Goal: Task Accomplishment & Management: Use online tool/utility

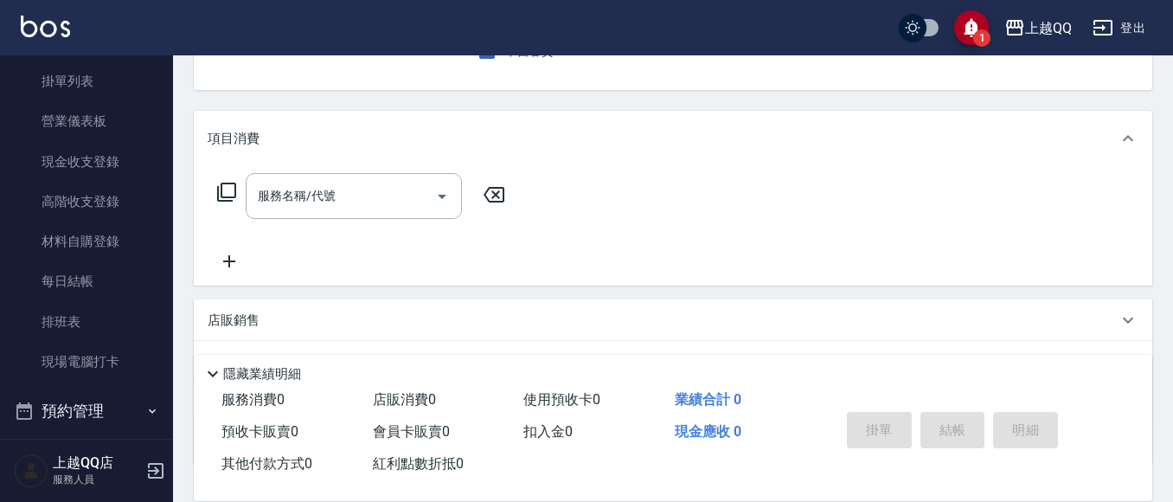
scroll to position [104, 0]
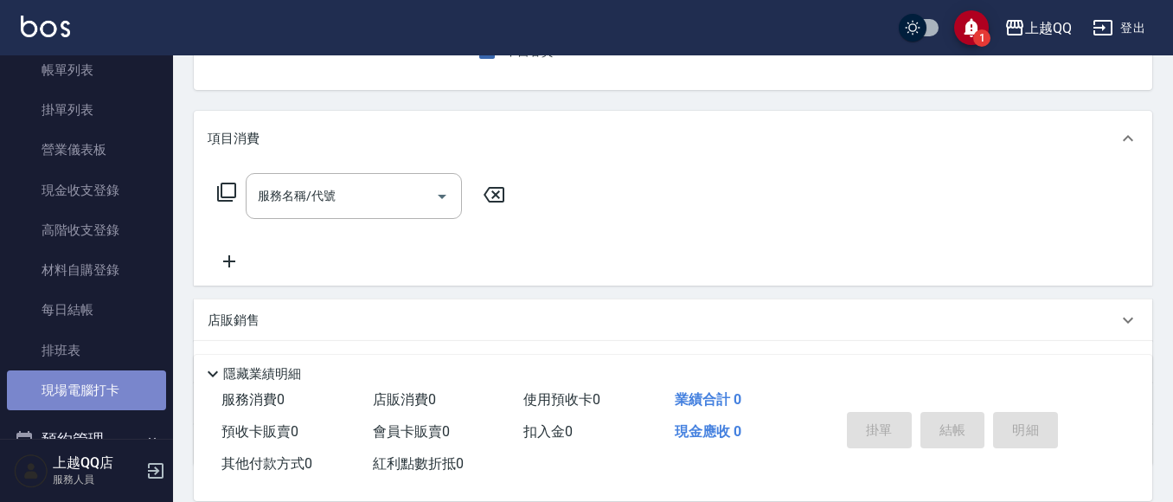
click at [99, 395] on link "現場電腦打卡" at bounding box center [86, 390] width 159 height 40
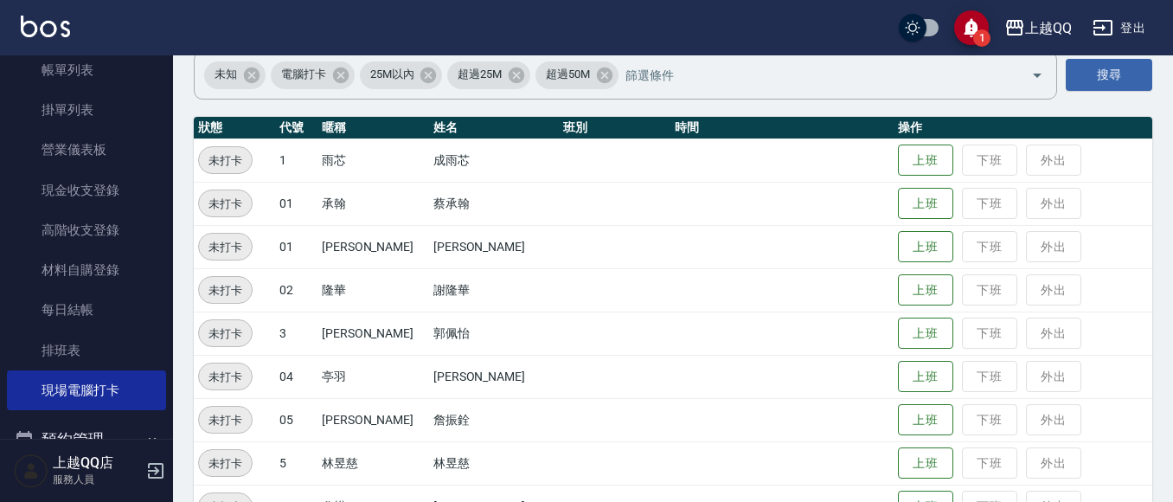
scroll to position [173, 0]
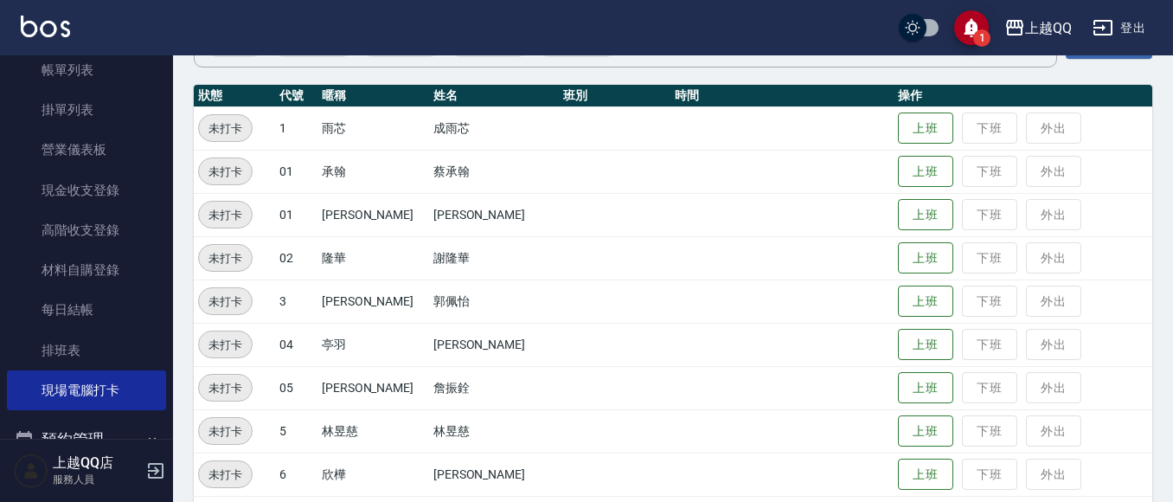
click at [903, 318] on td "上班 下班 外出" at bounding box center [1022, 300] width 259 height 43
click at [909, 305] on button "上班" at bounding box center [925, 301] width 55 height 30
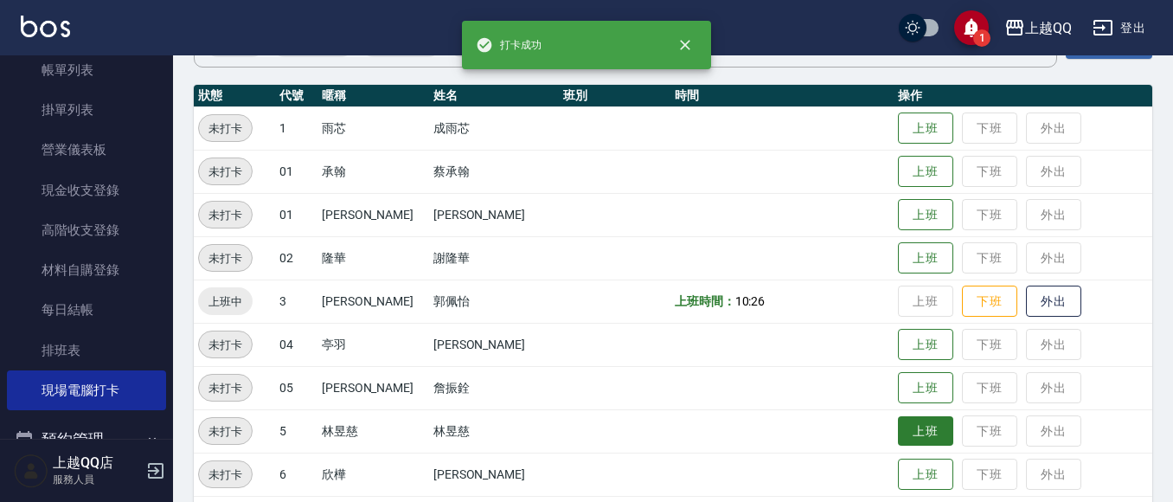
click at [908, 432] on button "上班" at bounding box center [925, 431] width 55 height 30
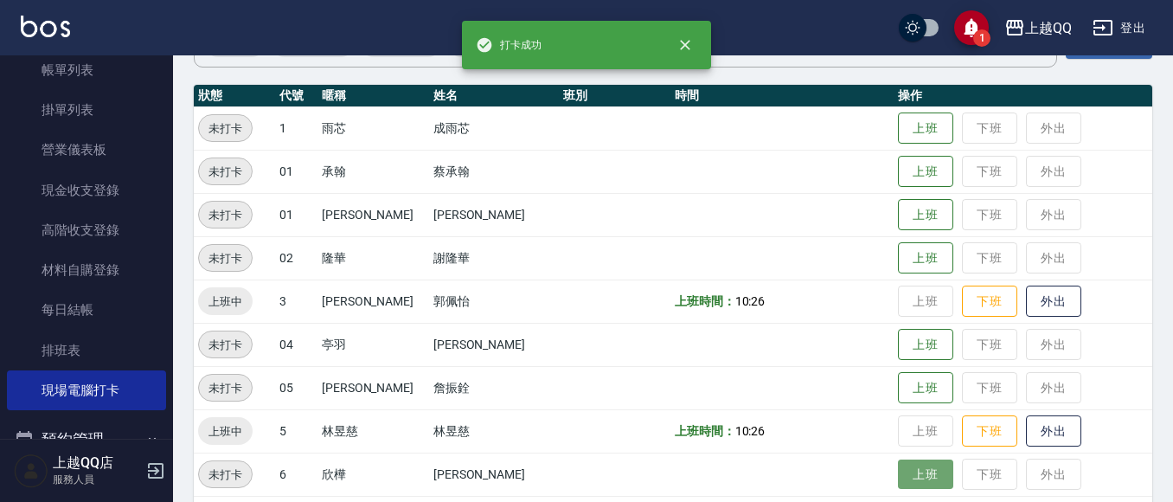
click at [907, 463] on button "上班" at bounding box center [925, 474] width 55 height 30
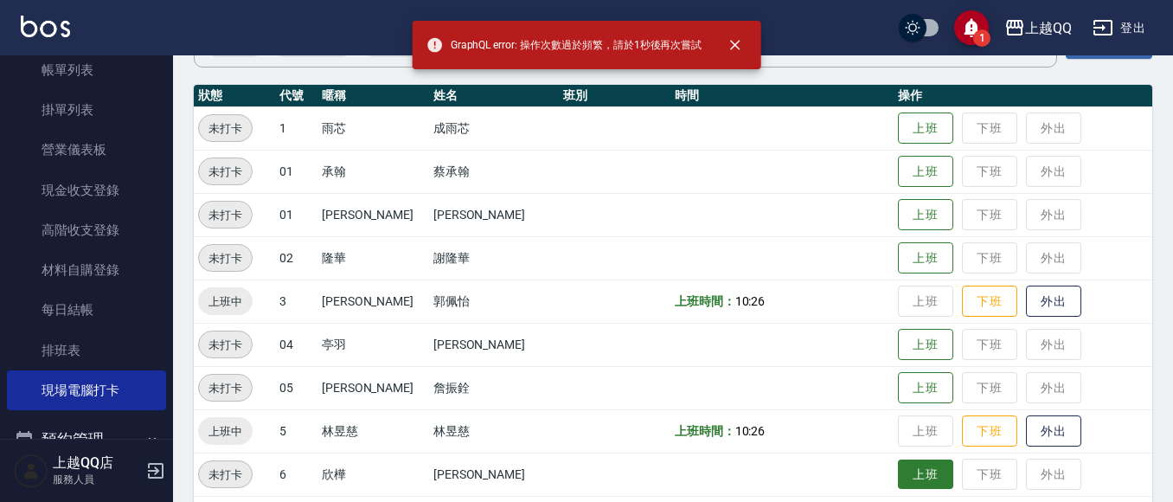
click at [905, 477] on button "上班" at bounding box center [925, 474] width 55 height 30
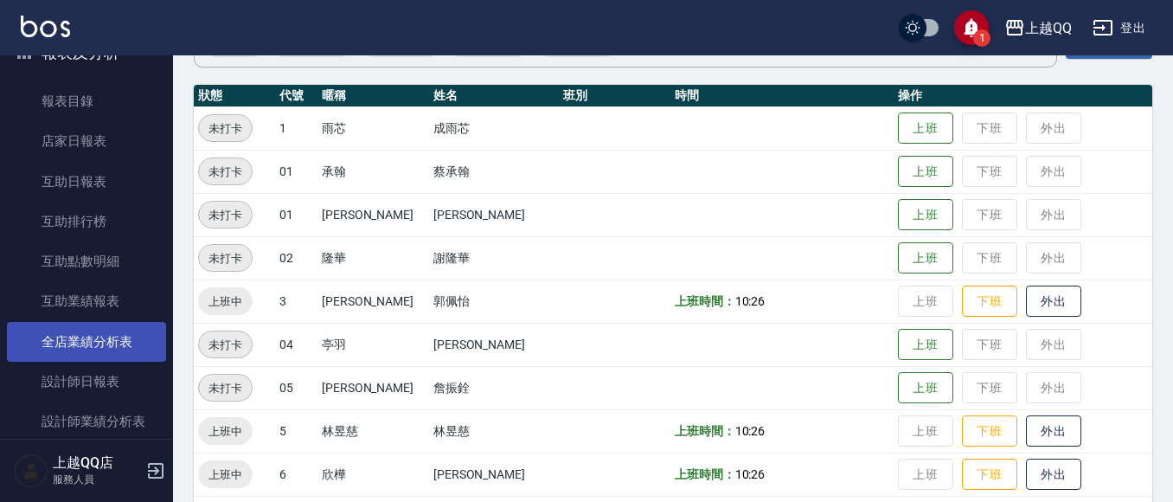
scroll to position [536, 0]
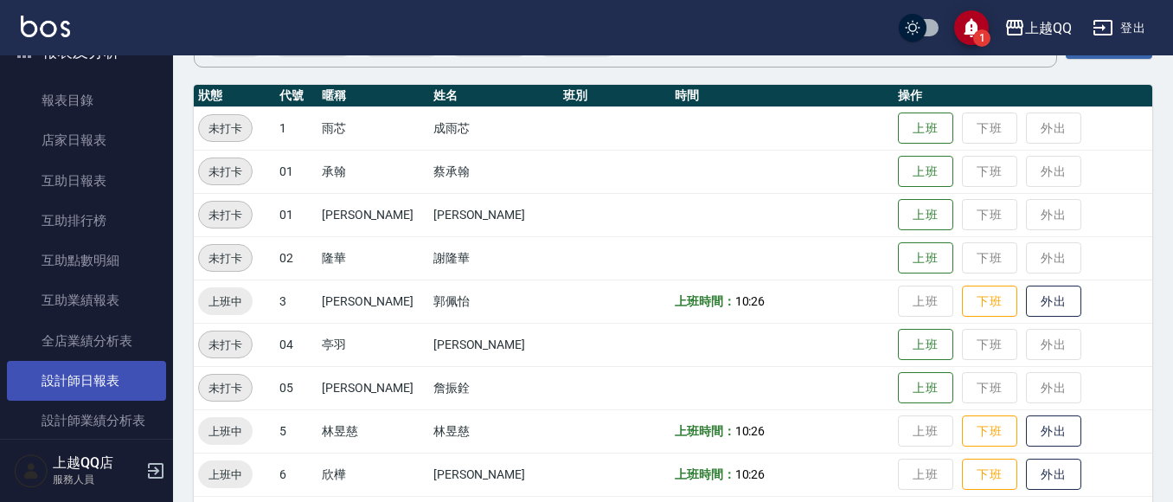
click at [107, 377] on link "設計師日報表" at bounding box center [86, 381] width 159 height 40
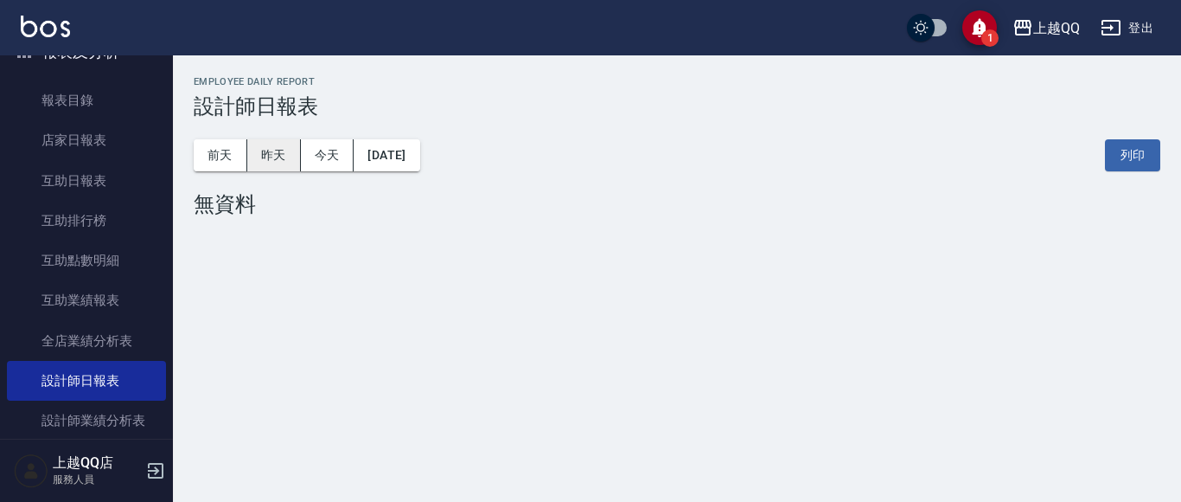
click at [268, 163] on button "昨天" at bounding box center [274, 155] width 54 height 32
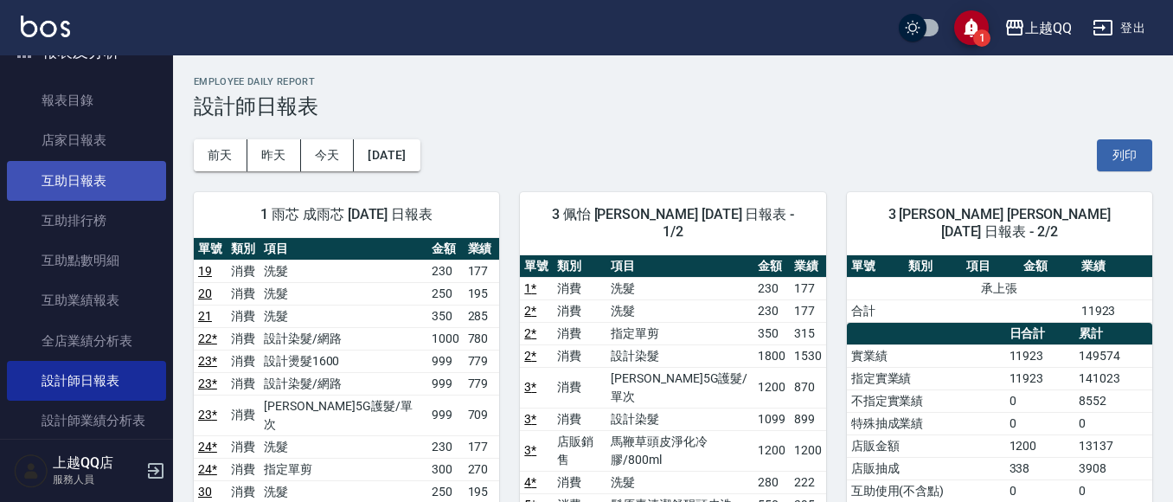
scroll to position [363, 0]
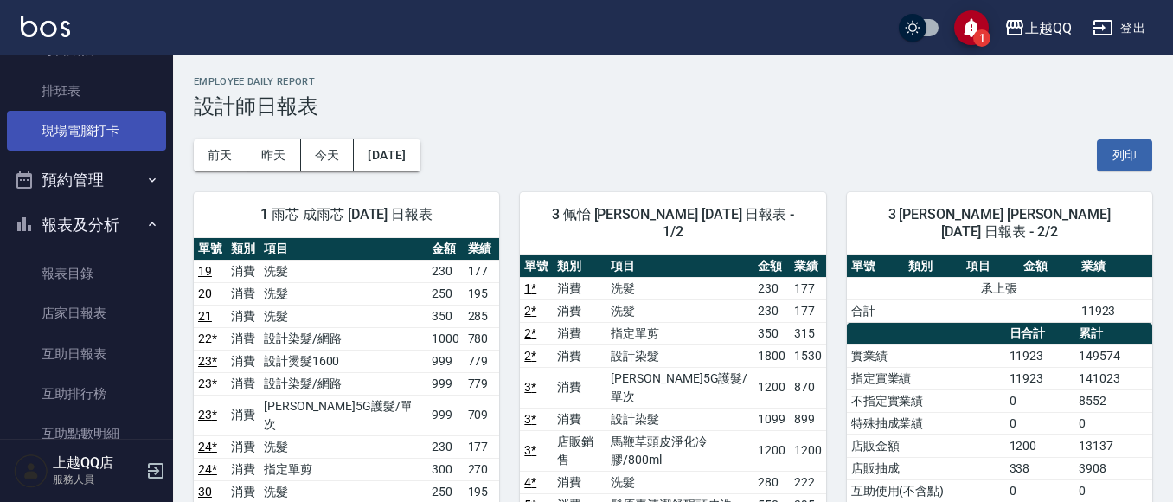
click at [114, 121] on link "現場電腦打卡" at bounding box center [86, 131] width 159 height 40
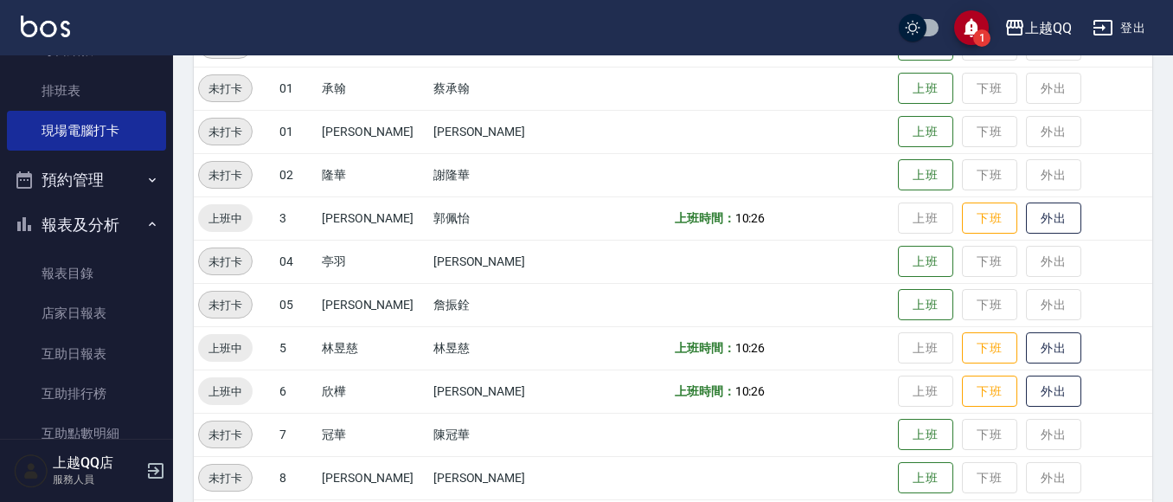
scroll to position [259, 0]
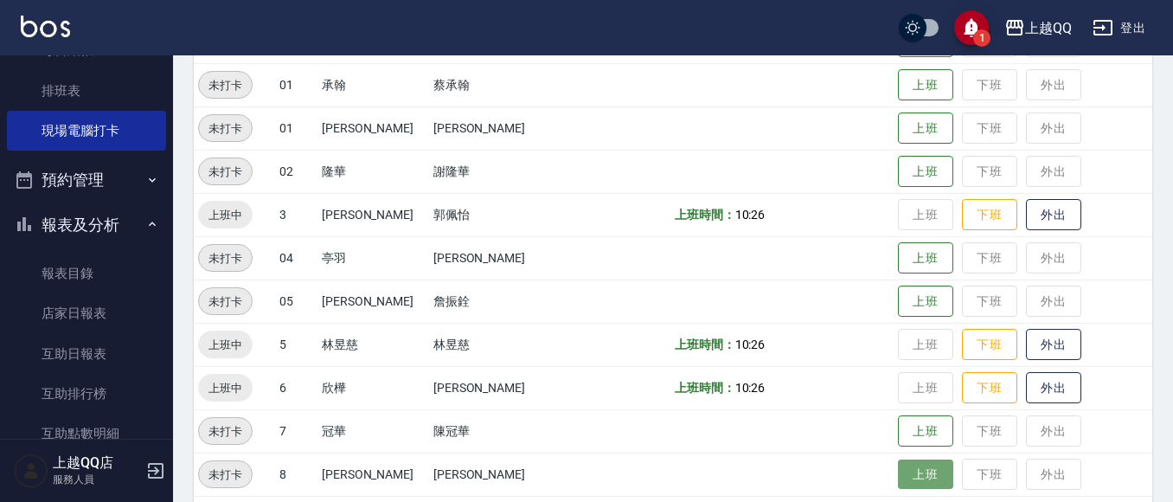
click at [904, 477] on button "上班" at bounding box center [925, 474] width 55 height 30
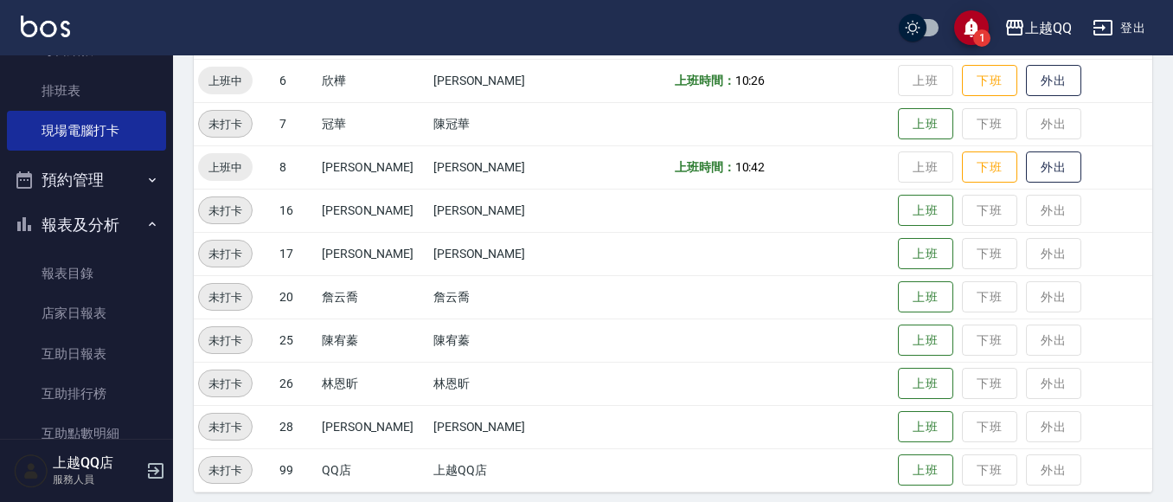
scroll to position [578, 0]
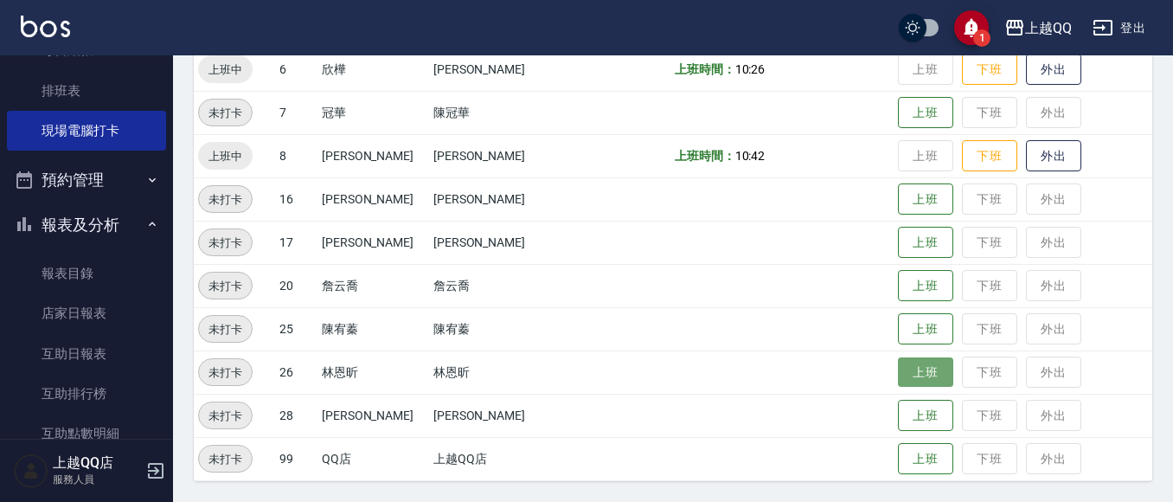
click at [907, 365] on button "上班" at bounding box center [925, 372] width 55 height 30
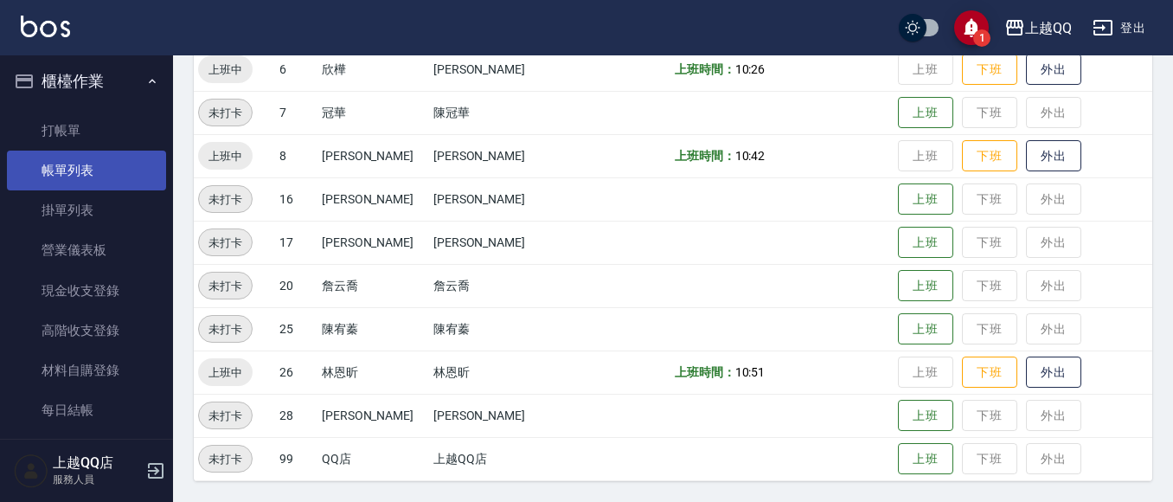
scroll to position [0, 0]
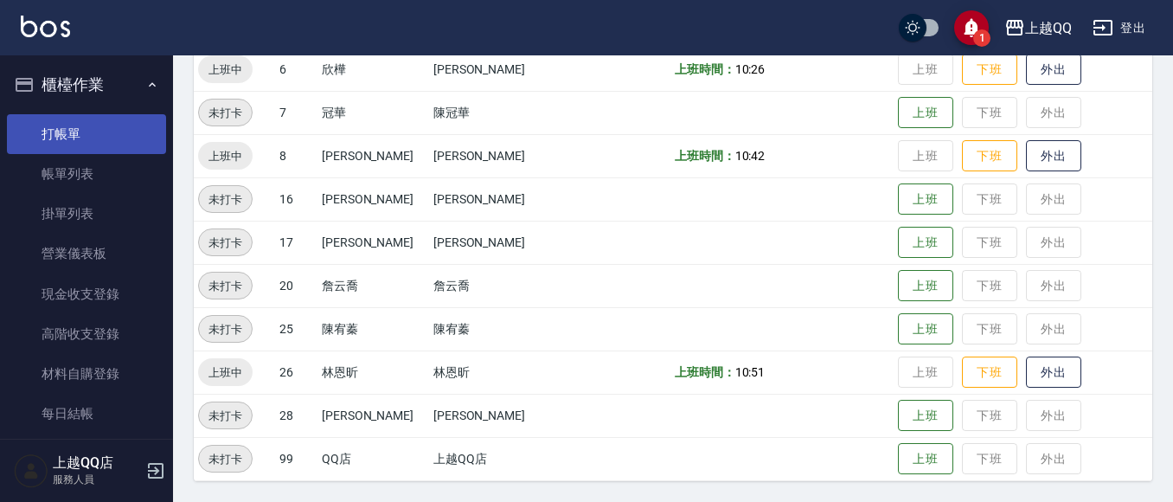
click at [107, 121] on link "打帳單" at bounding box center [86, 134] width 159 height 40
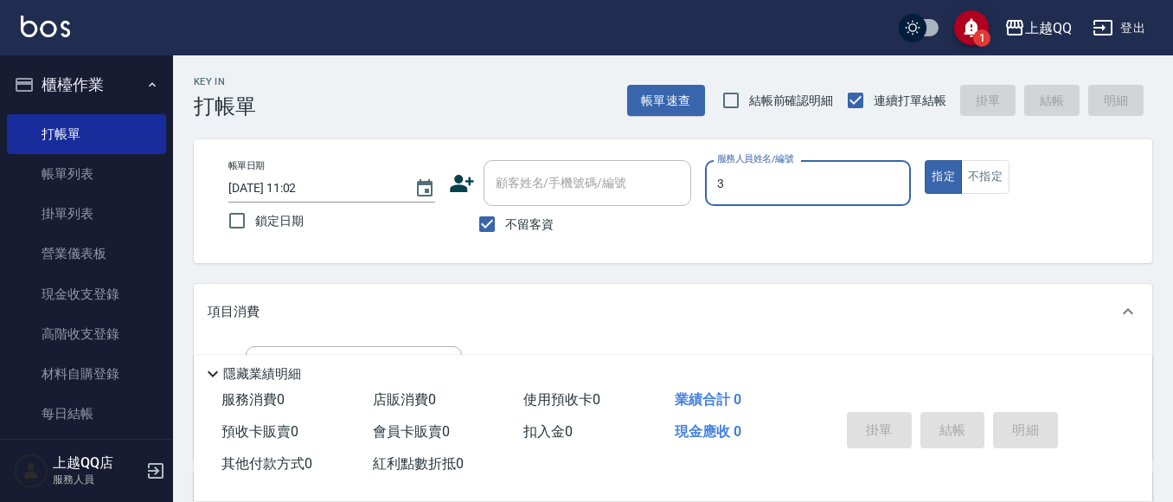
type input "佩怡-3"
type button "true"
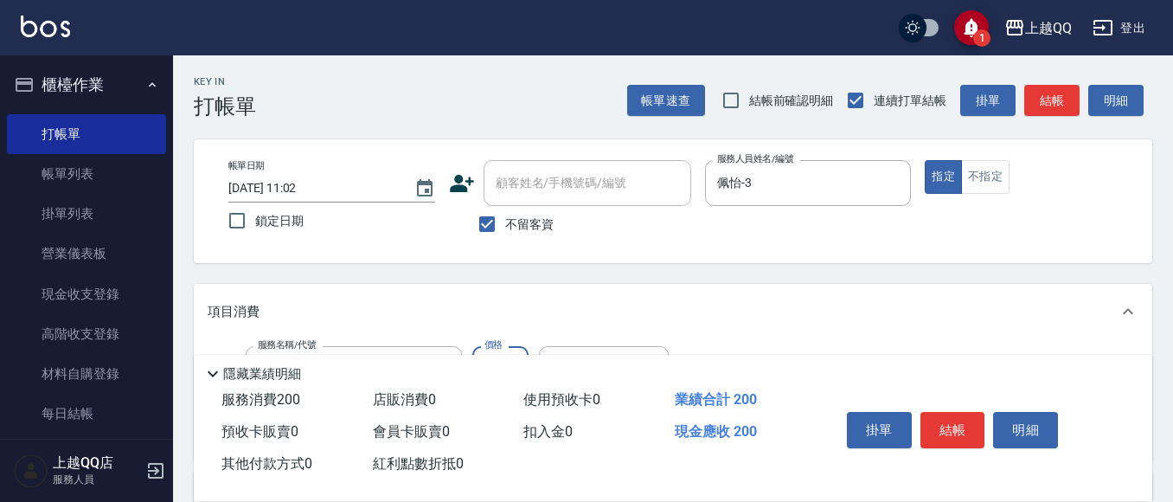
type input "洗髮(101)"
type input "330"
type input "[PERSON_NAME]5"
click at [954, 413] on button "結帳" at bounding box center [952, 430] width 65 height 36
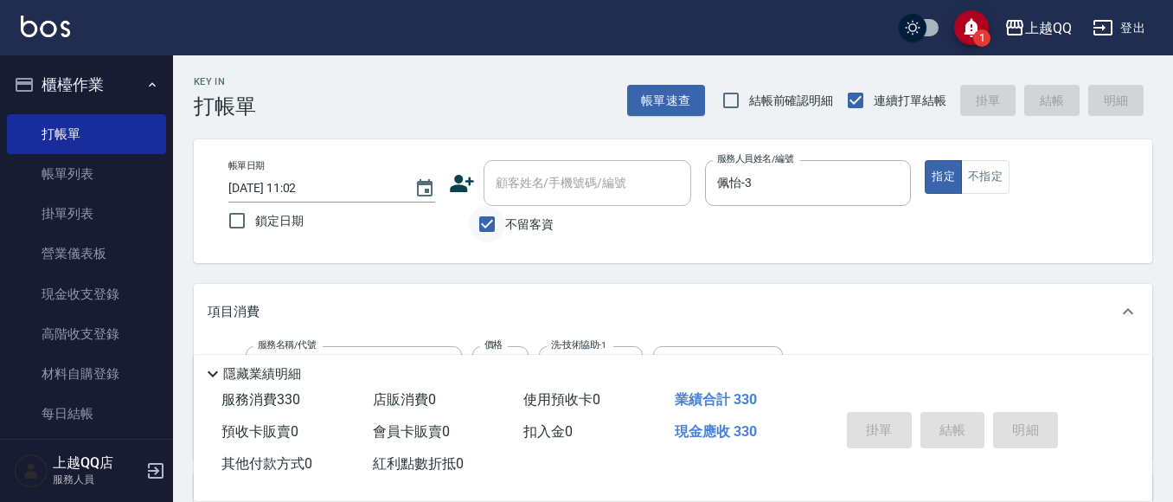
type input "[DATE] 11:03"
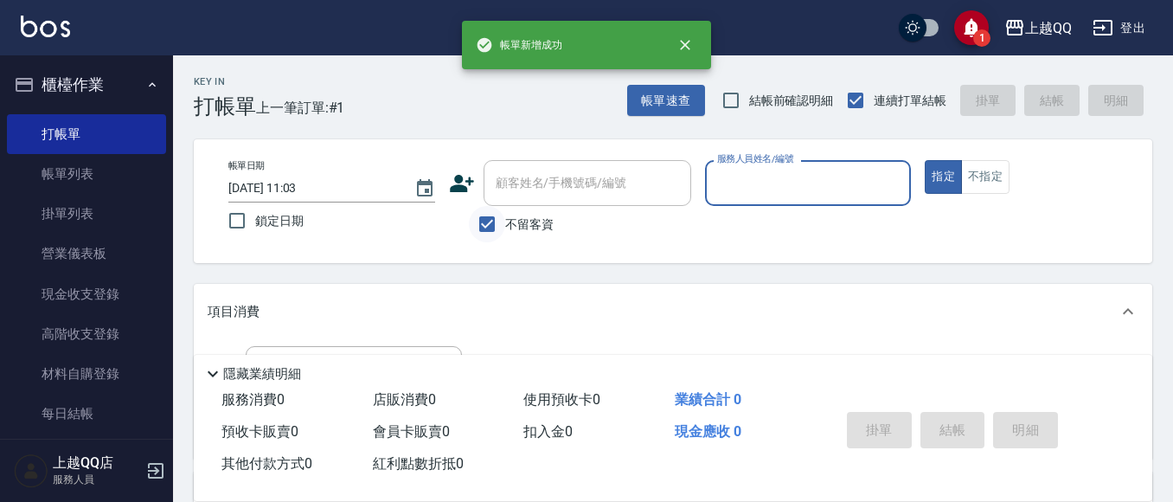
click at [480, 221] on input "不留客資" at bounding box center [487, 224] width 36 height 36
checkbox input "false"
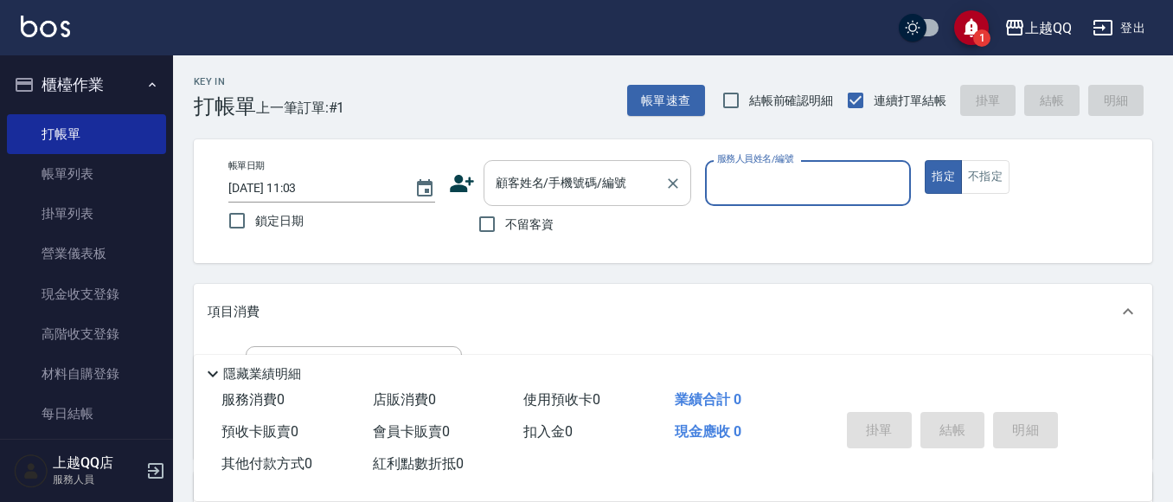
click at [565, 183] on div "顧客姓名/手機號碼/編號 顧客姓名/手機號碼/編號" at bounding box center [587, 183] width 208 height 46
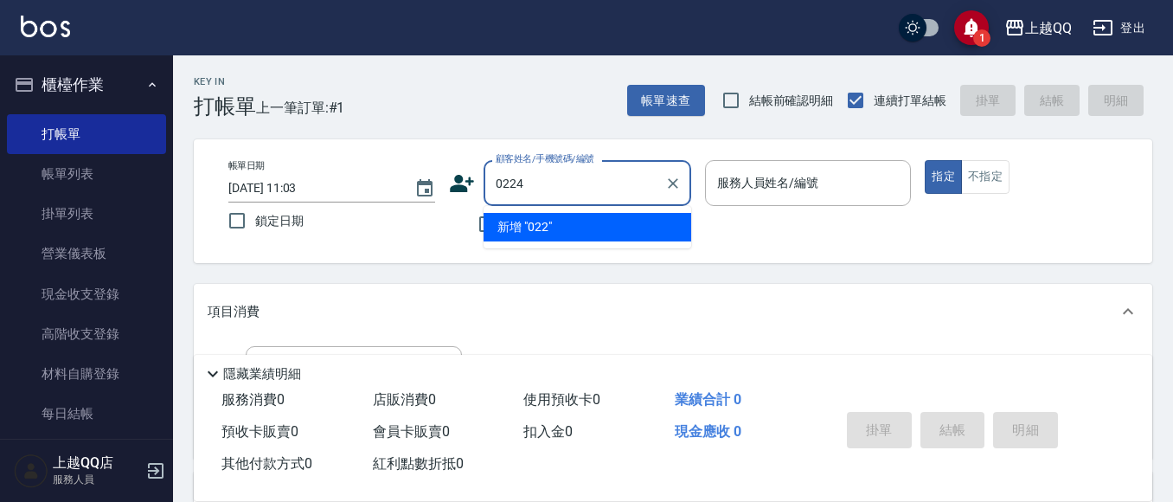
type input "0224"
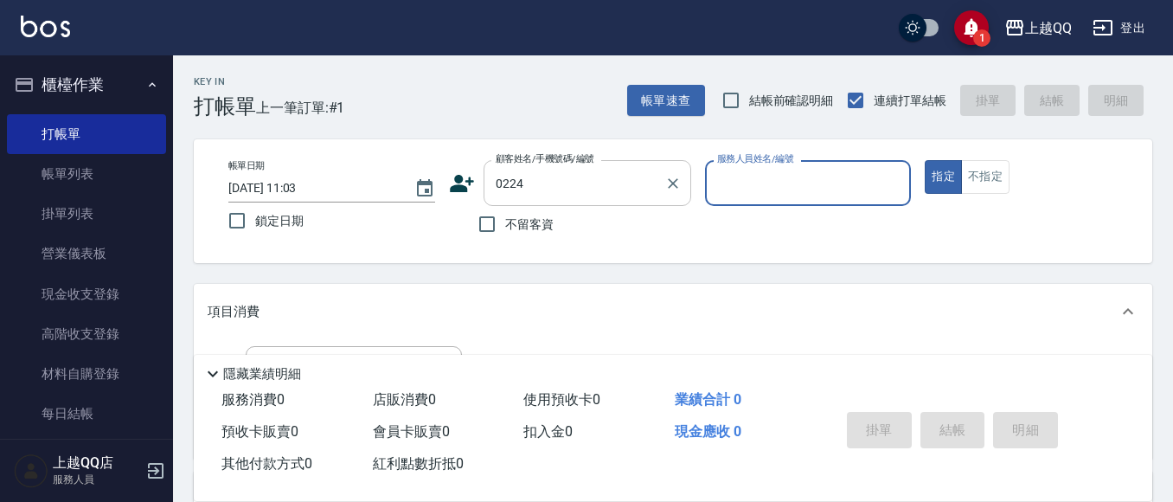
click at [925, 160] on button "指定" at bounding box center [943, 177] width 37 height 34
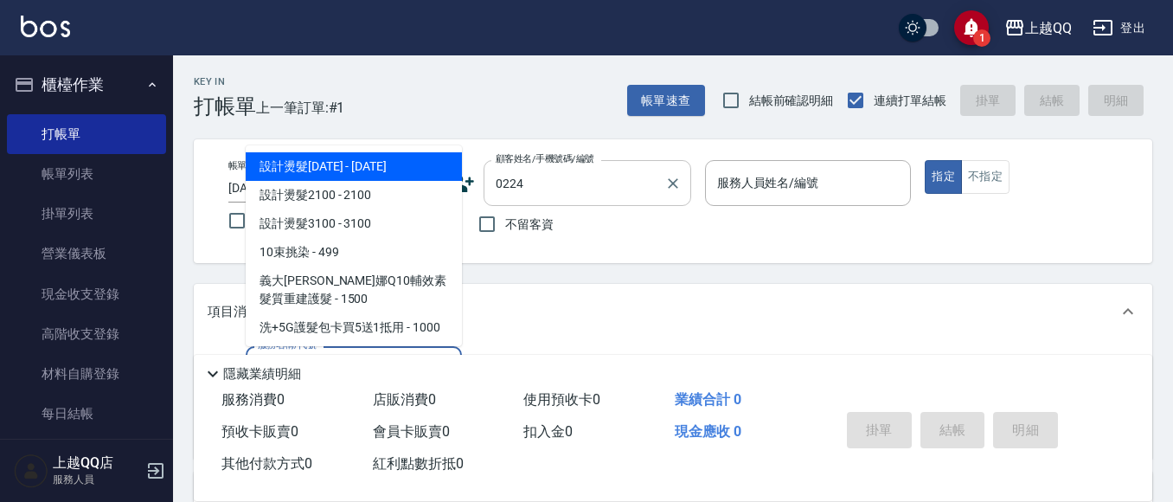
type input "101"
type input "[PERSON_NAME]/0910931053/0224"
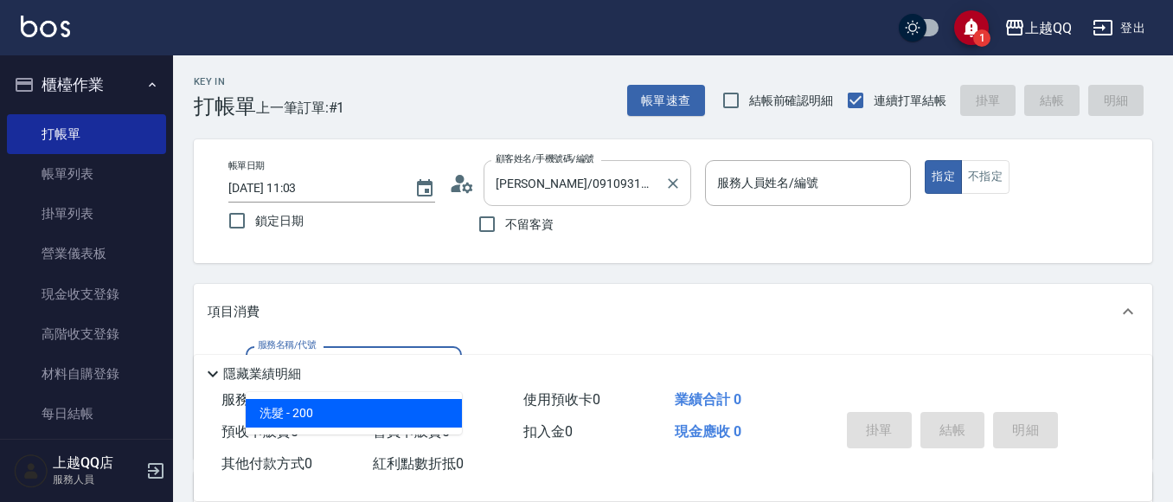
type input "101"
type input "佩怡-3"
type input "洗髮(101)"
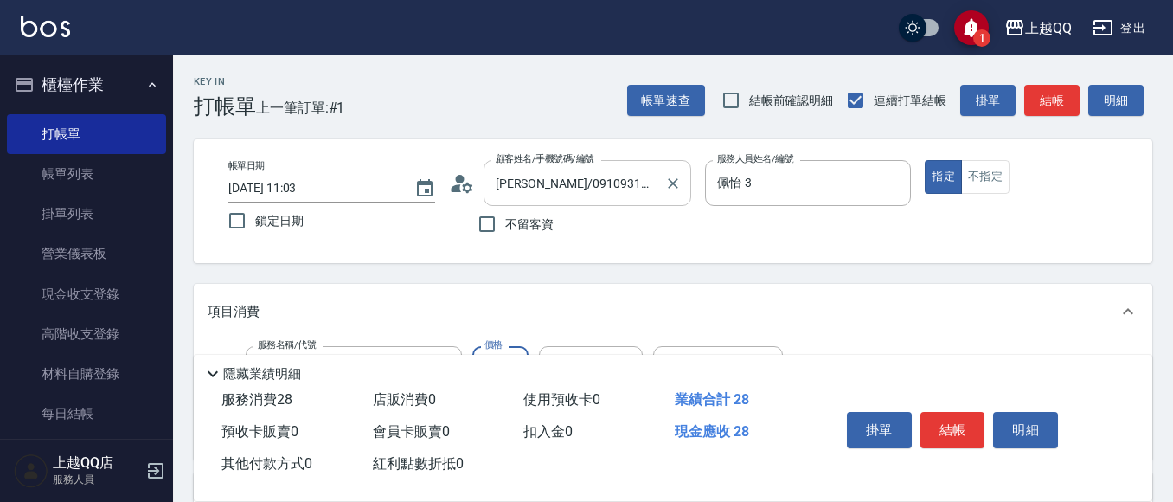
type input "280"
type input "佩怡-3"
click at [957, 428] on button "結帳" at bounding box center [952, 430] width 65 height 36
